Goal: Download file/media

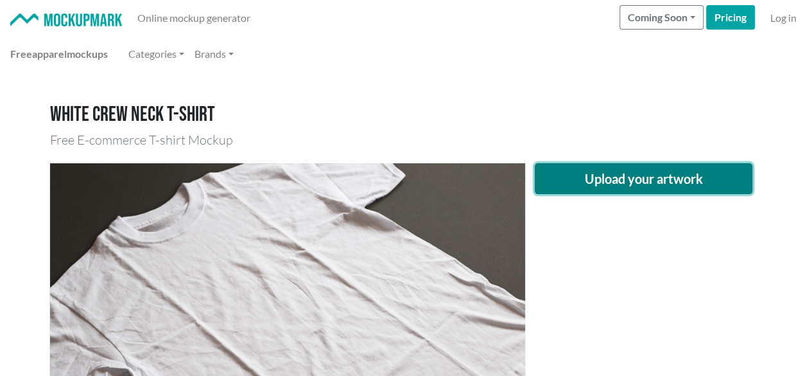
click at [591, 184] on button "Upload your artwork" at bounding box center [644, 178] width 218 height 31
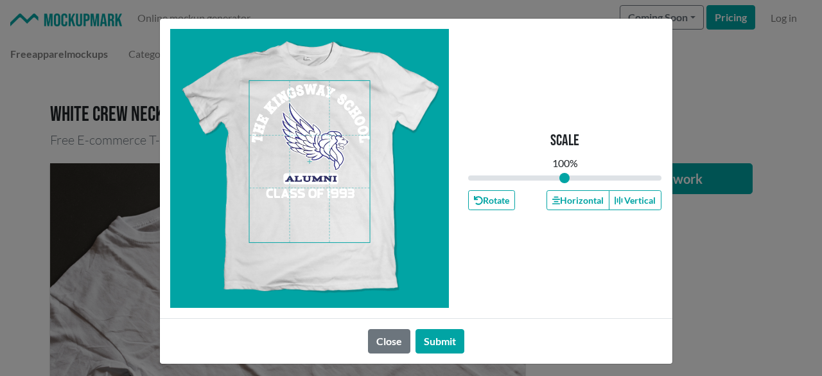
click at [311, 146] on span at bounding box center [309, 161] width 121 height 161
click at [561, 195] on button "Horizontal" at bounding box center [578, 200] width 63 height 20
click at [430, 336] on button "Submit" at bounding box center [440, 341] width 49 height 24
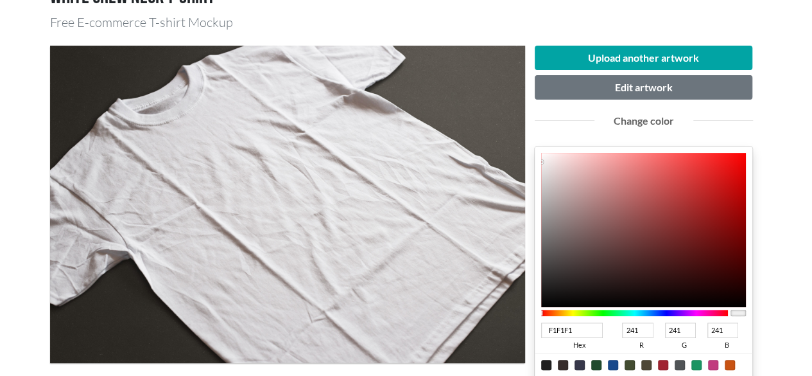
scroll to position [128, 0]
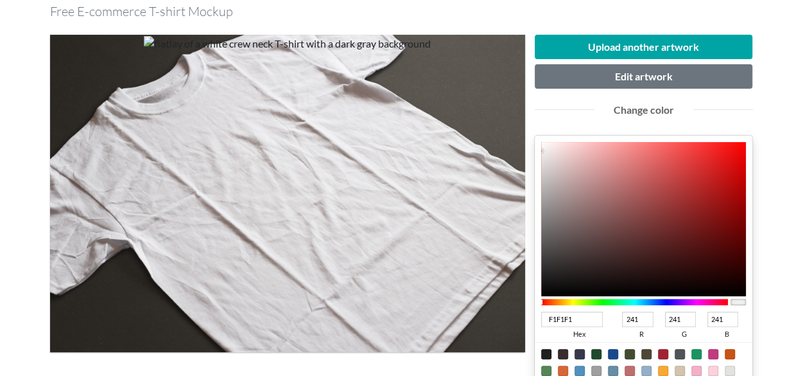
click at [661, 299] on div at bounding box center [635, 302] width 188 height 6
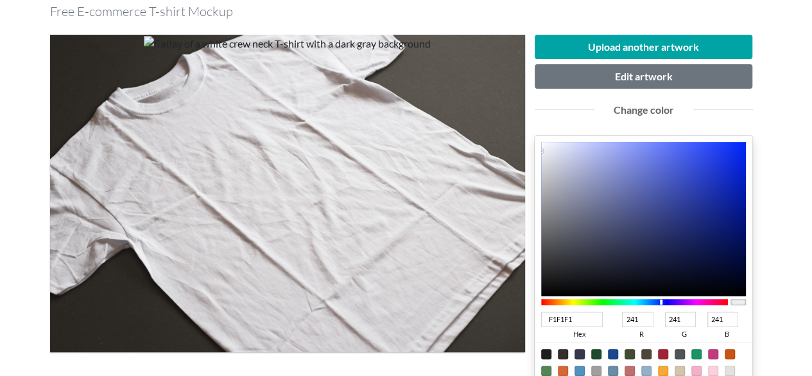
type input "0F1B65"
type input "15"
type input "27"
type input "101"
click at [717, 234] on div at bounding box center [644, 219] width 206 height 154
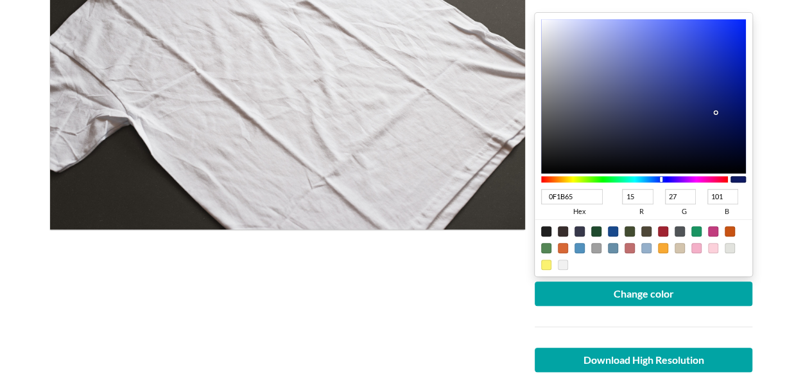
scroll to position [257, 0]
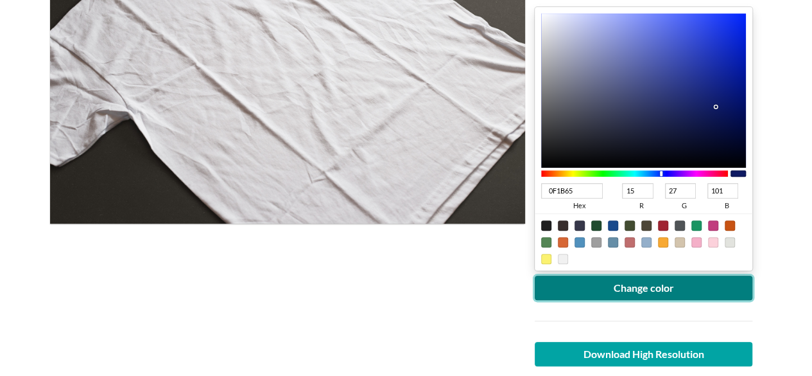
click at [669, 288] on button "Change color" at bounding box center [644, 288] width 218 height 24
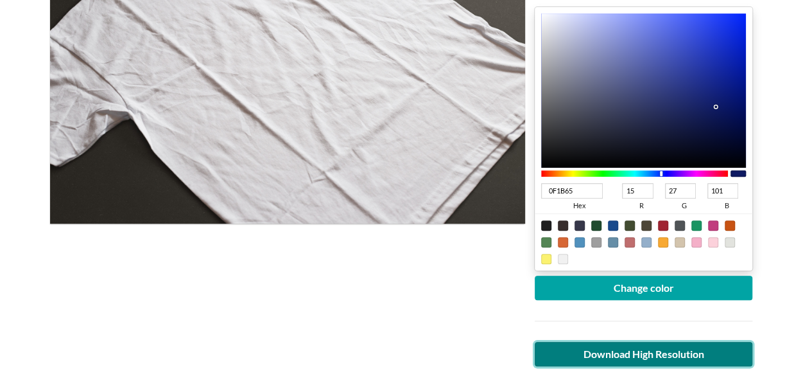
click at [642, 349] on link "Download High Resolution" at bounding box center [644, 354] width 218 height 24
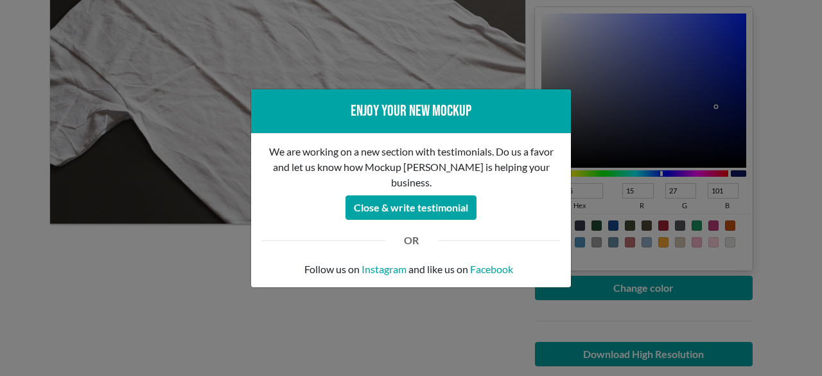
drag, startPoint x: 183, startPoint y: 267, endPoint x: 294, endPoint y: 191, distance: 134.5
click at [183, 267] on div "Enjoy your new mockup We are working on a new section with testimonials. Do us …" at bounding box center [411, 188] width 822 height 376
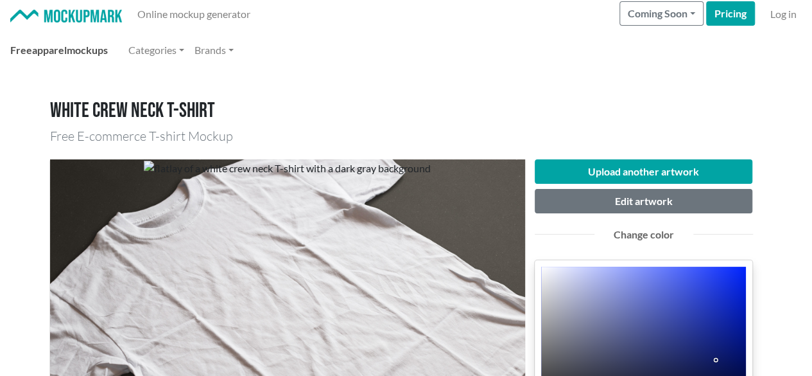
scroll to position [0, 0]
